Goal: Task Accomplishment & Management: Use online tool/utility

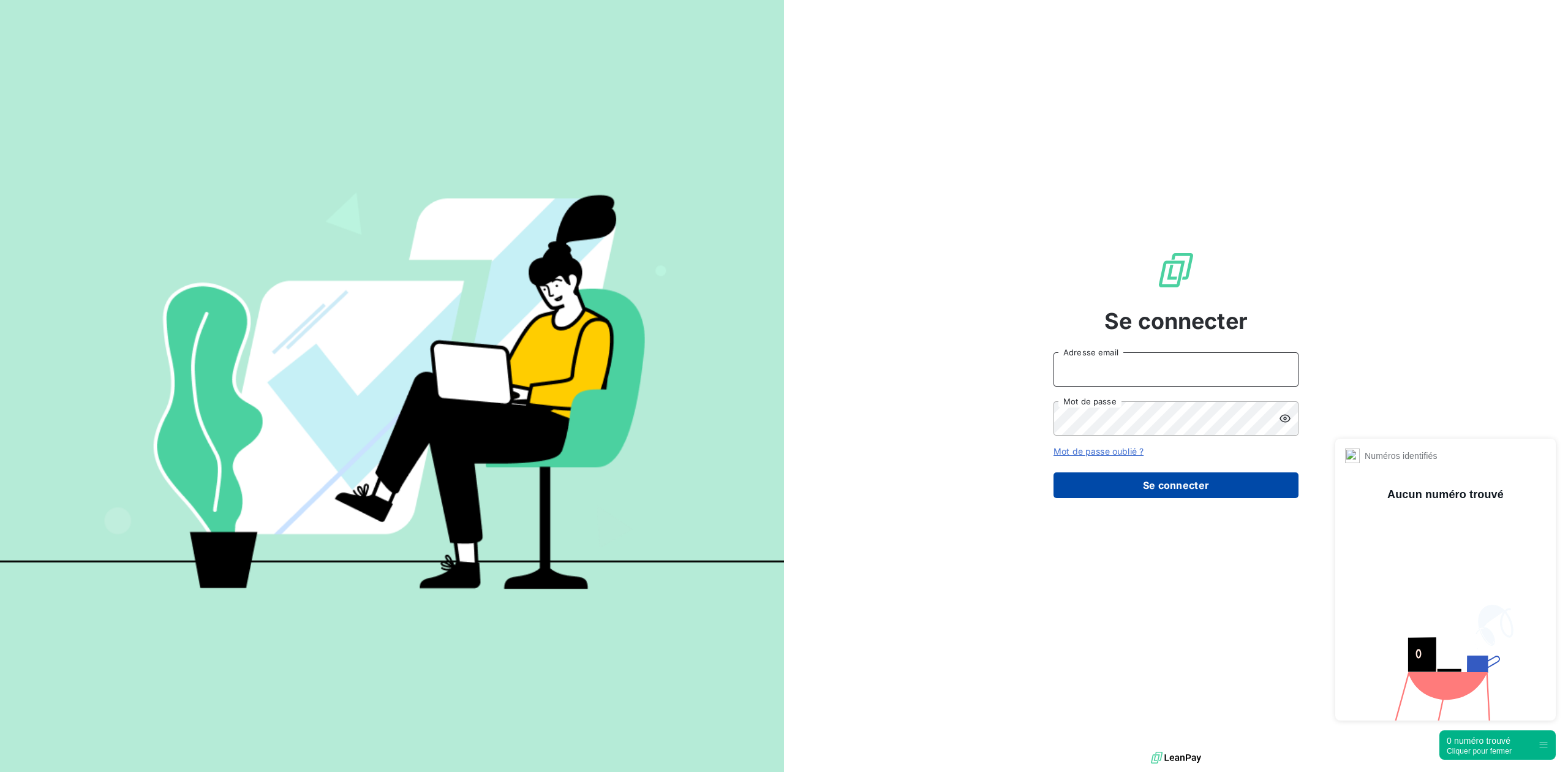
type input "[PERSON_NAME][EMAIL_ADDRESS][DOMAIN_NAME]"
click at [1160, 491] on button "Se connecter" at bounding box center [1176, 485] width 245 height 26
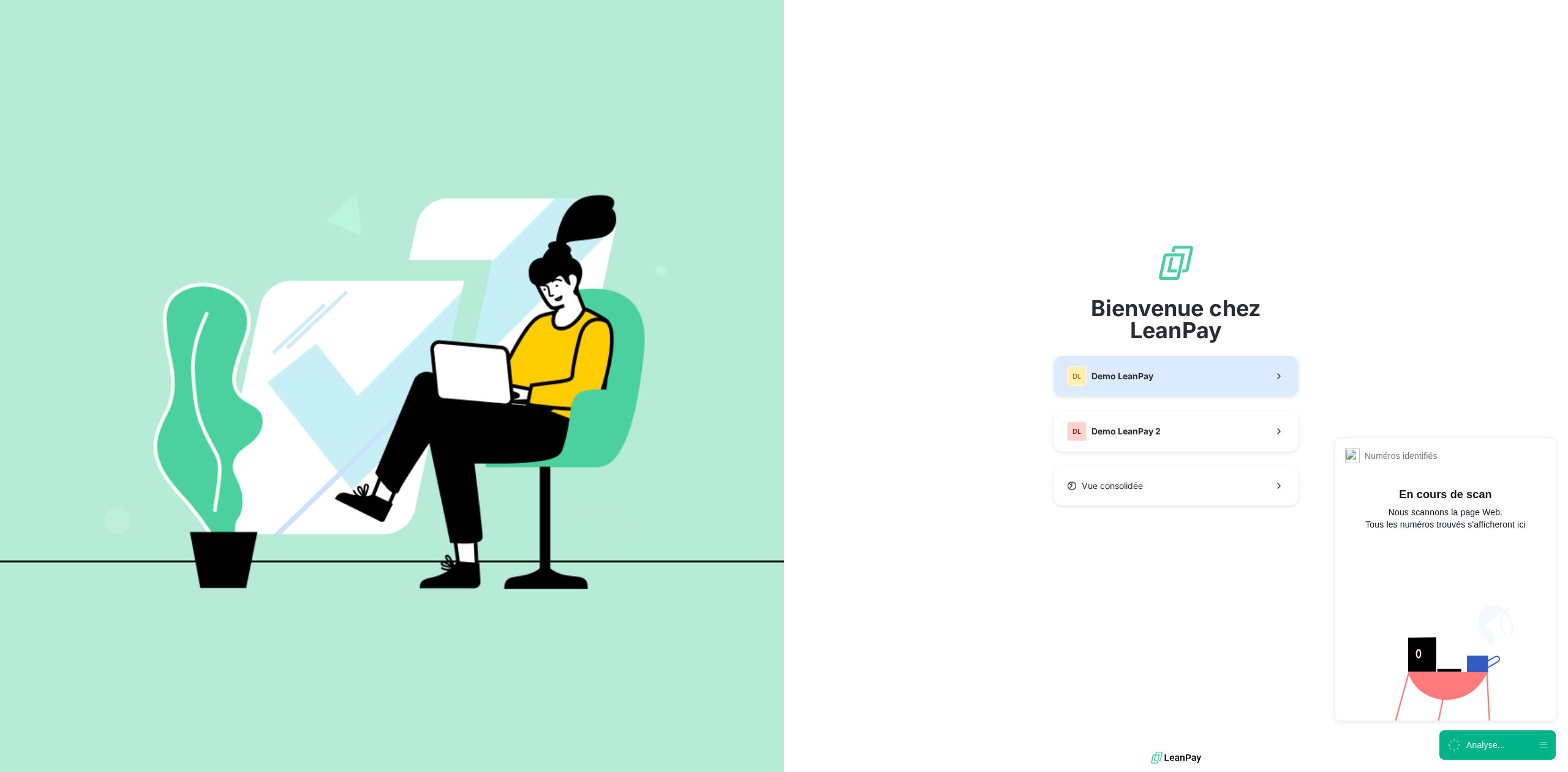
click at [1127, 378] on span "Demo LeanPay" at bounding box center [1122, 376] width 62 height 12
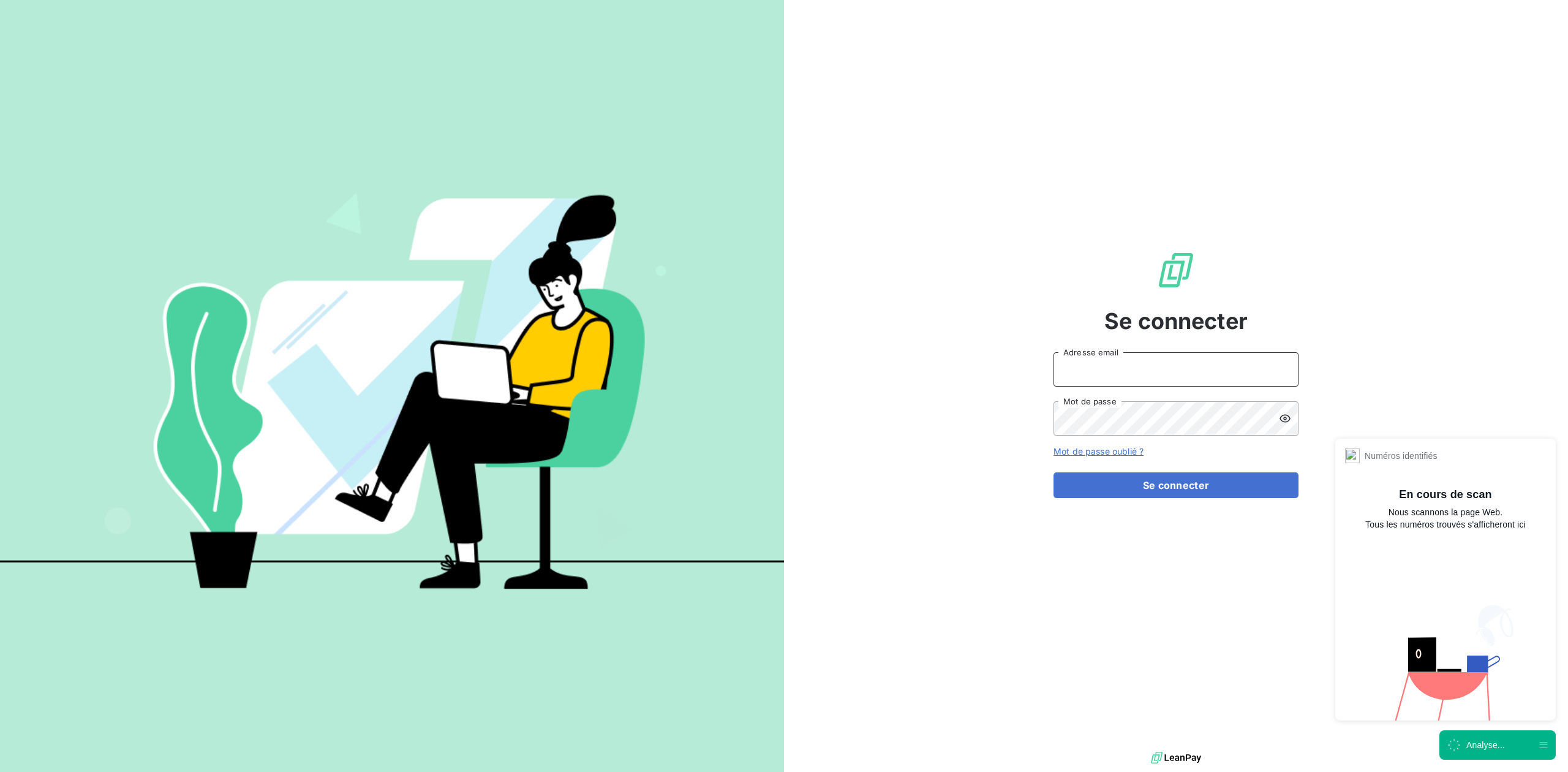
type input "[PERSON_NAME][EMAIL_ADDRESS][DOMAIN_NAME]"
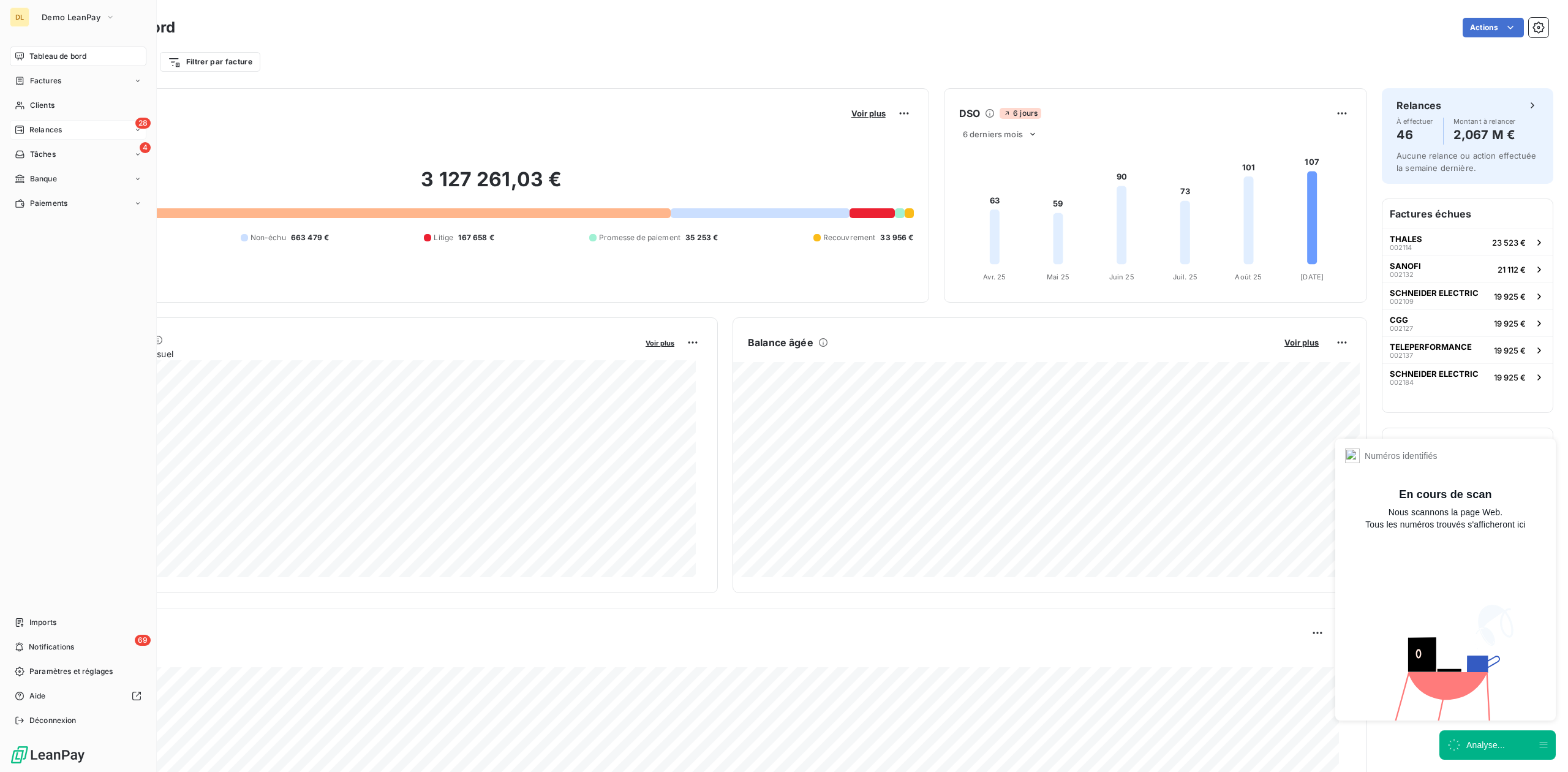
click at [27, 133] on div "Relances" at bounding box center [38, 130] width 47 height 11
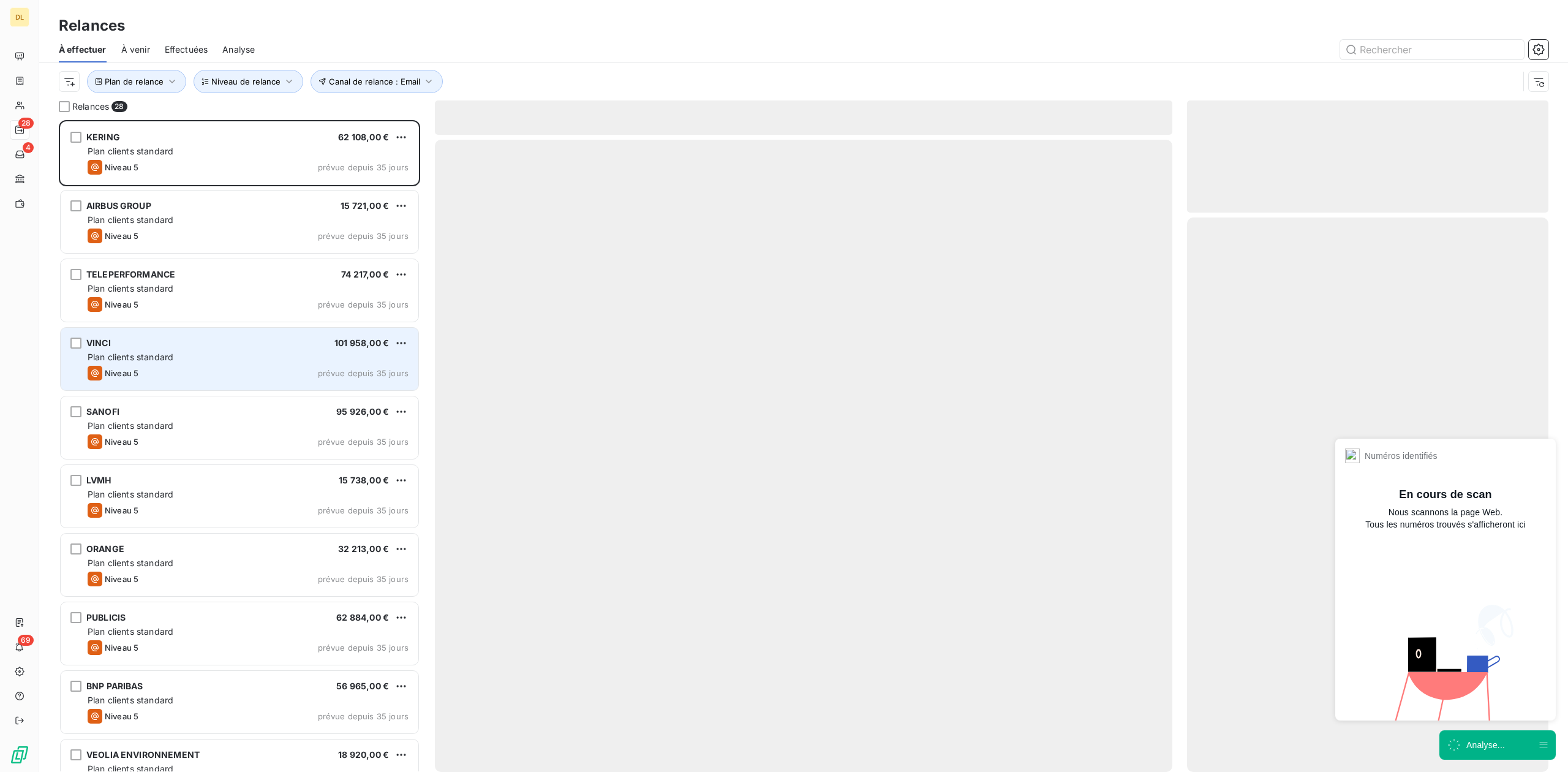
scroll to position [639, 349]
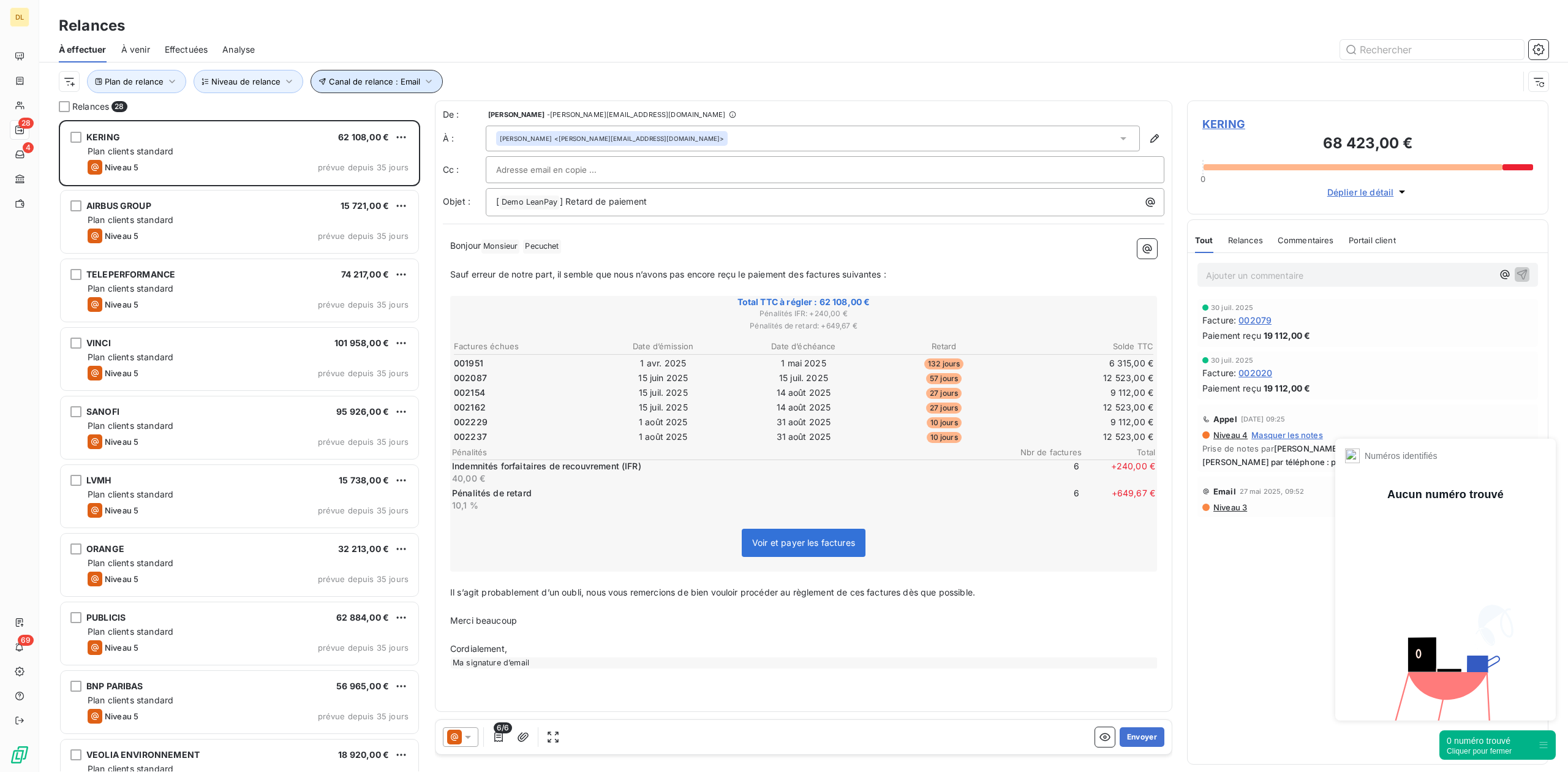
click at [428, 84] on icon "button" at bounding box center [428, 81] width 12 height 12
click at [517, 118] on span "Email" at bounding box center [504, 114] width 35 height 12
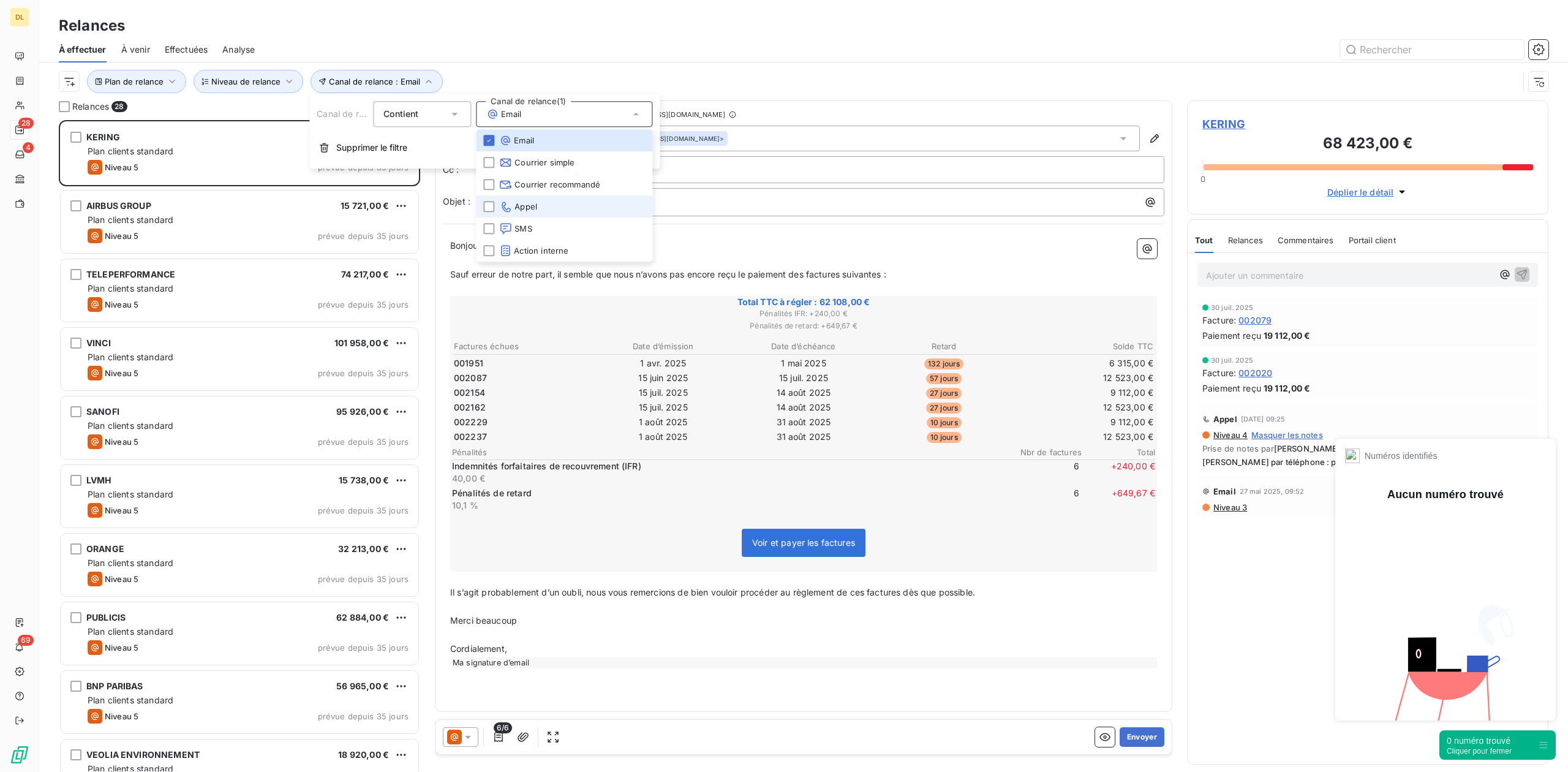
click at [522, 216] on li "Appel" at bounding box center [564, 206] width 177 height 22
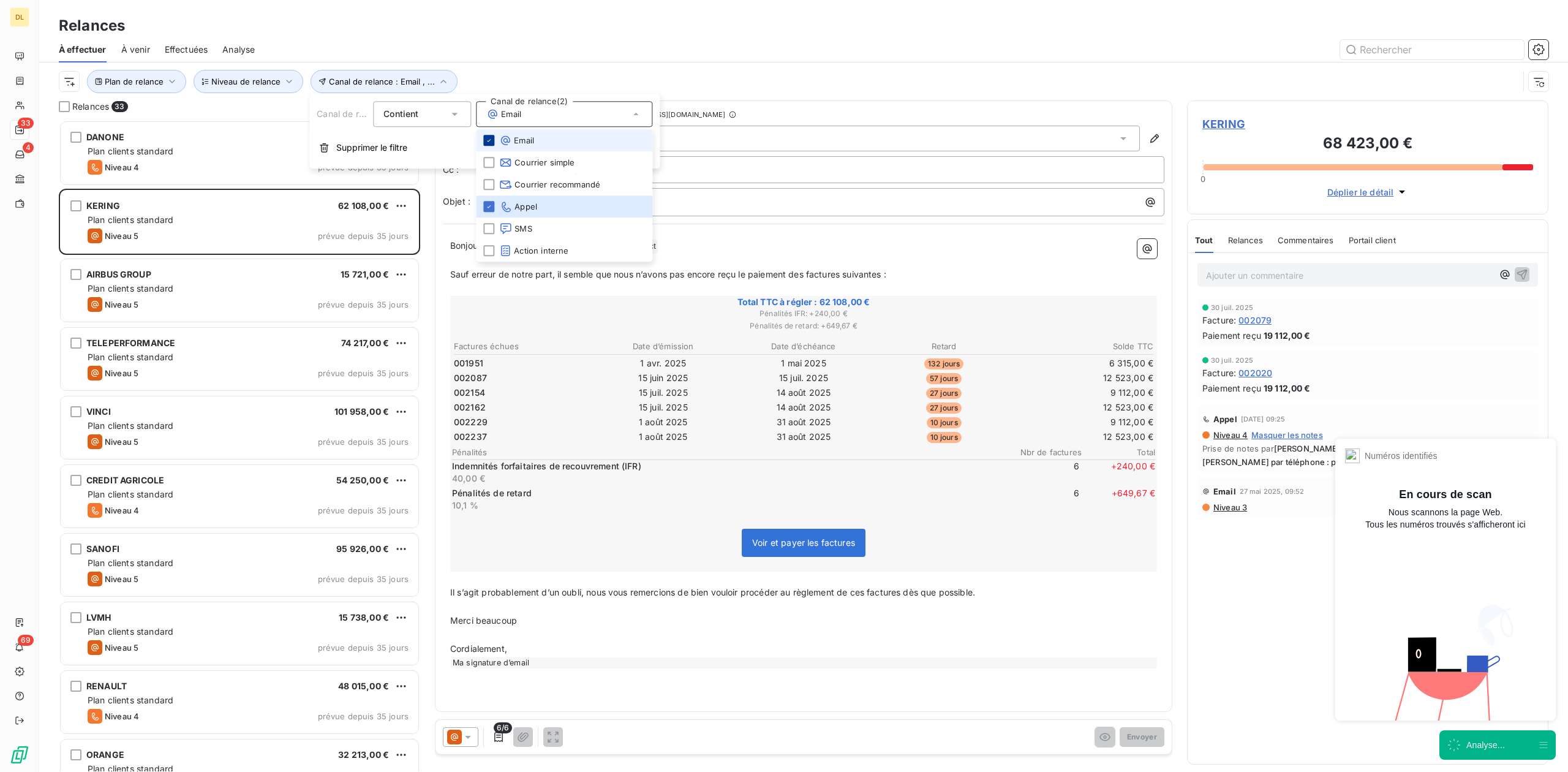
click at [488, 142] on icon at bounding box center [488, 140] width 7 height 7
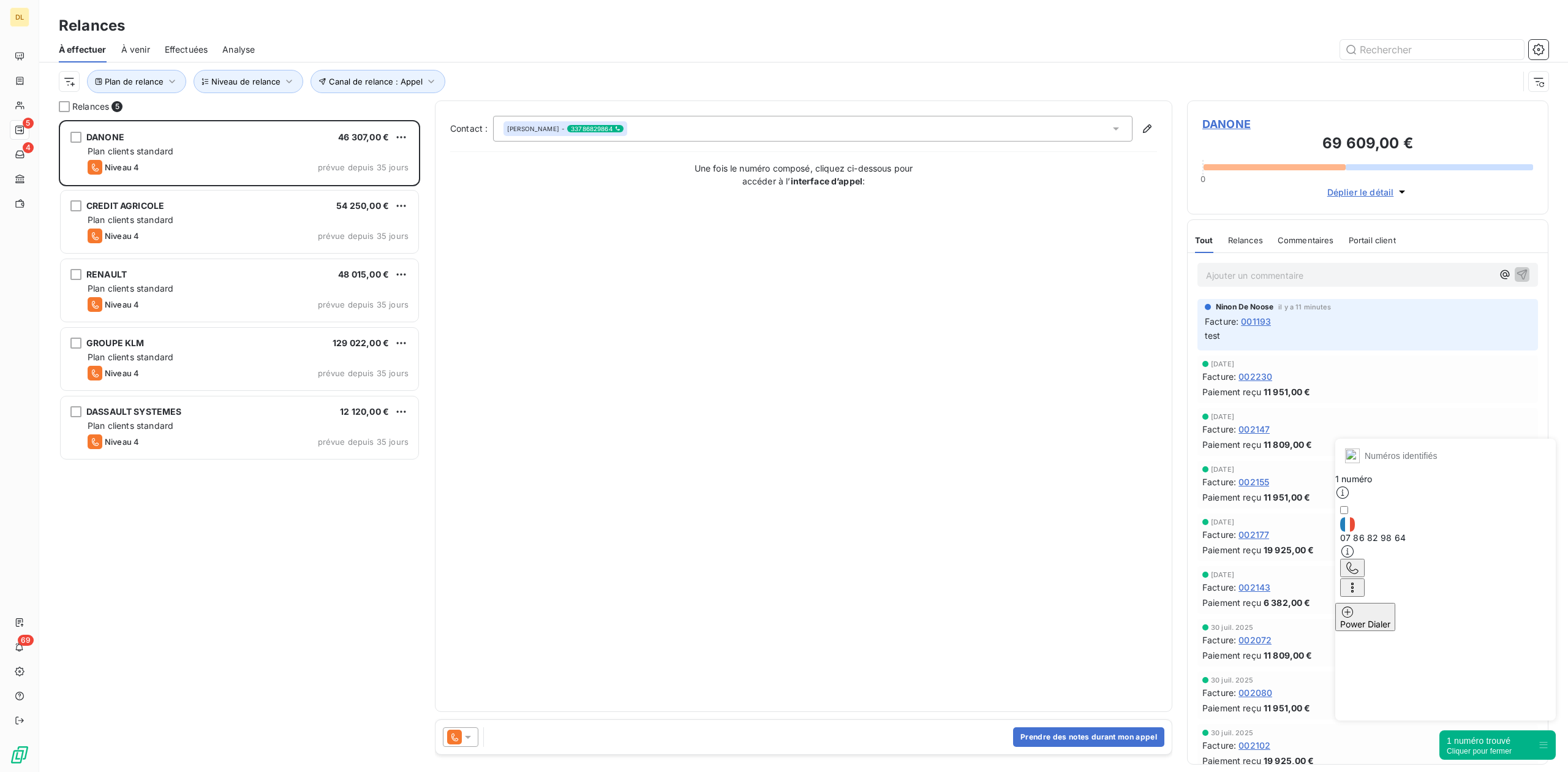
click at [1094, 515] on div "Contact : [PERSON_NAME] - 33786829864 Une fois le numéro composé, cliquez ci-de…" at bounding box center [804, 406] width 707 height 581
click at [1113, 743] on button "Prendre des notes durant mon appel" at bounding box center [1088, 737] width 151 height 19
